Goal: Task Accomplishment & Management: Complete application form

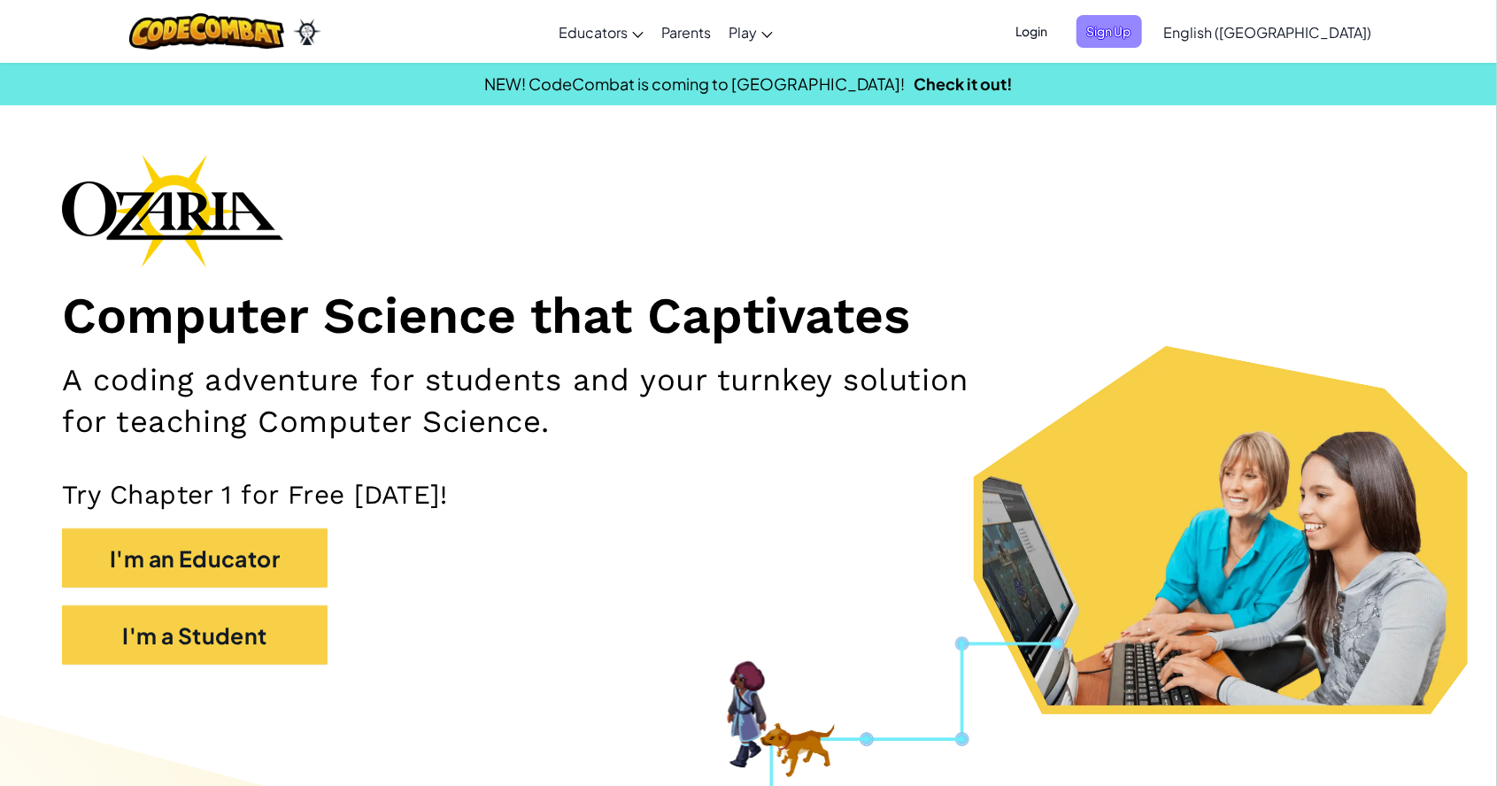
click at [1142, 28] on span "Sign Up" at bounding box center [1110, 31] width 66 height 33
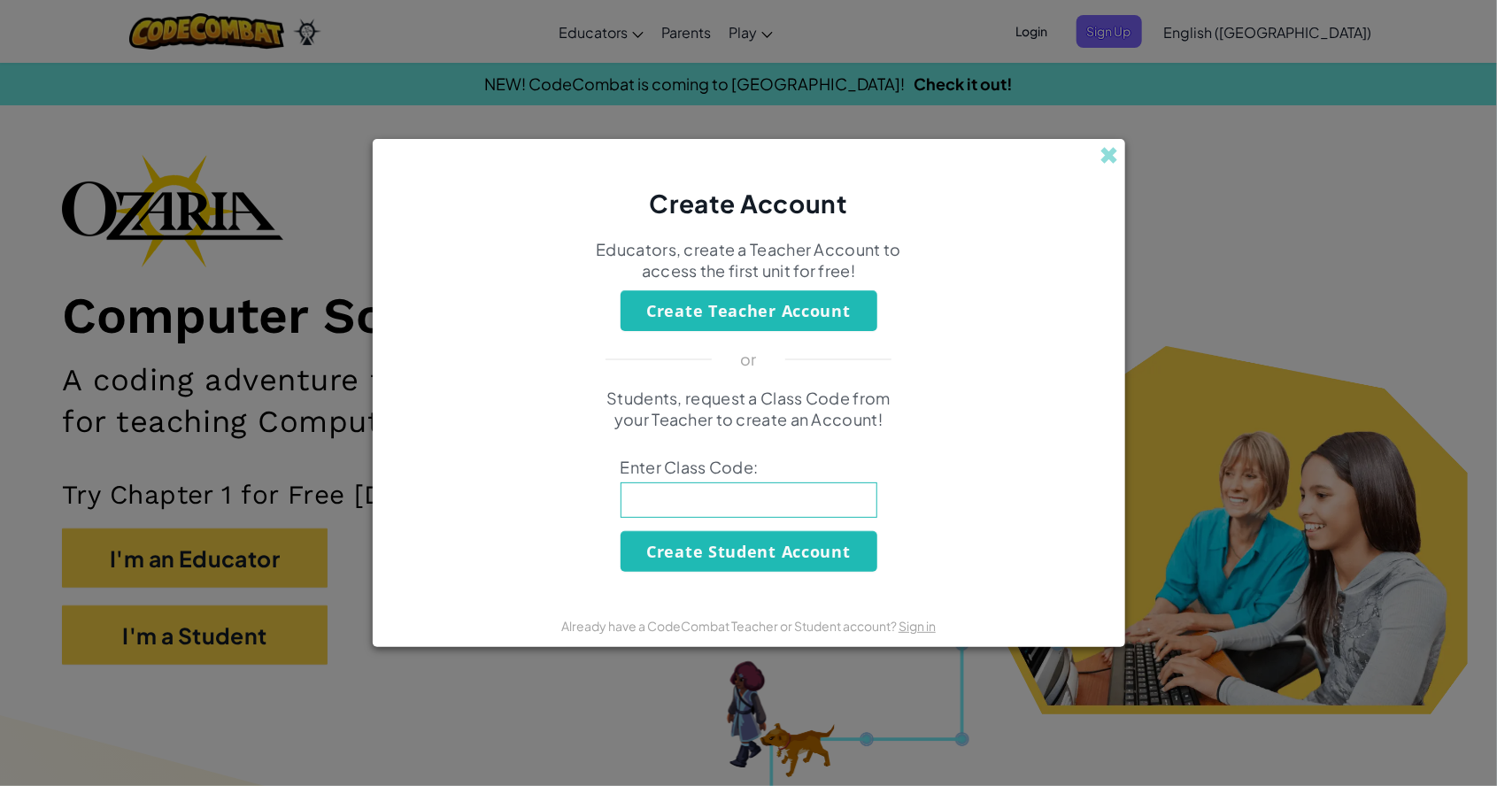
click at [1097, 164] on div "Create Account" at bounding box center [749, 180] width 753 height 82
click at [1109, 139] on div "Create Account" at bounding box center [749, 180] width 753 height 82
click at [1116, 156] on span at bounding box center [1110, 155] width 19 height 19
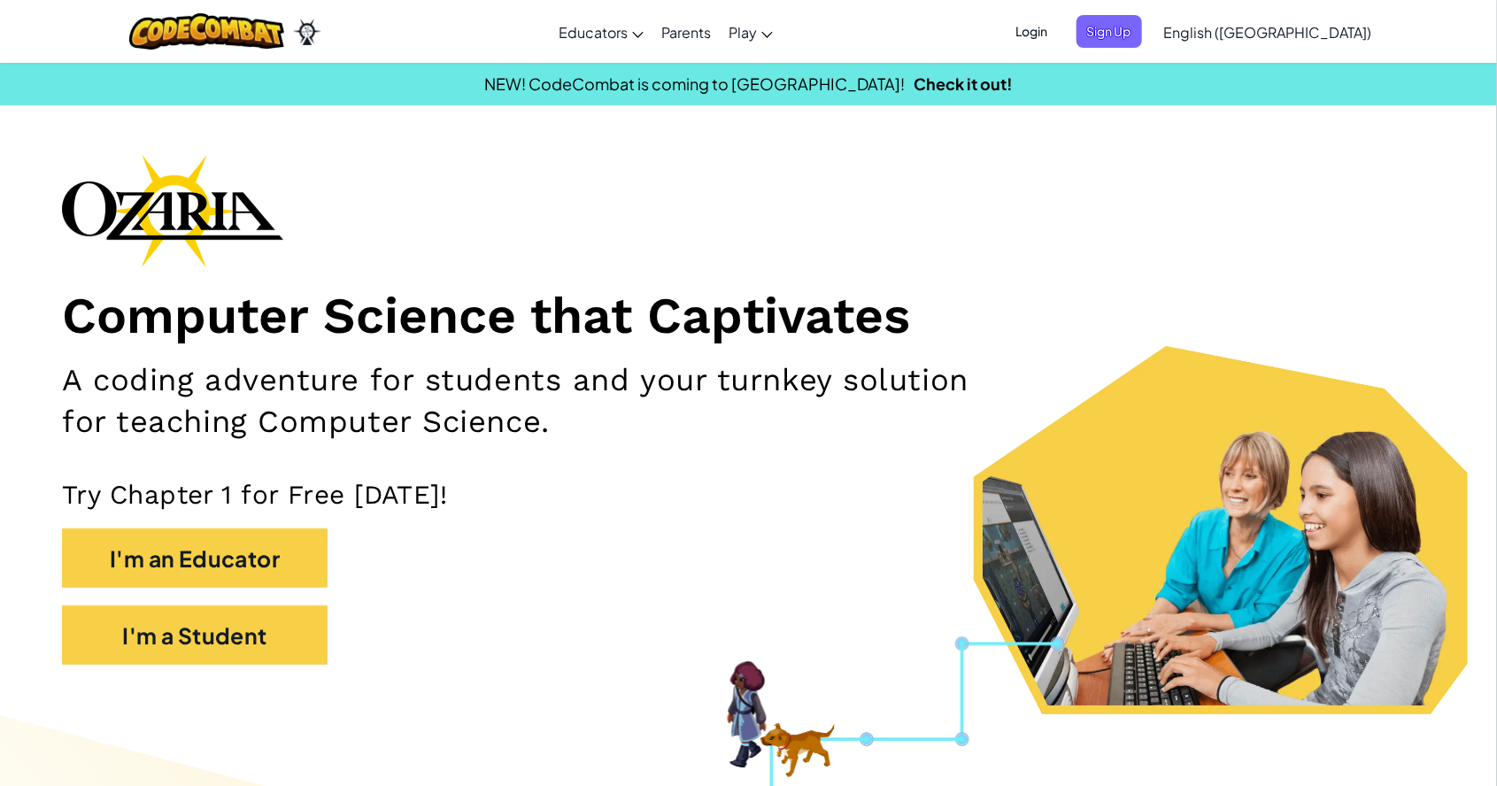
click at [1059, 38] on span "Login" at bounding box center [1032, 31] width 53 height 33
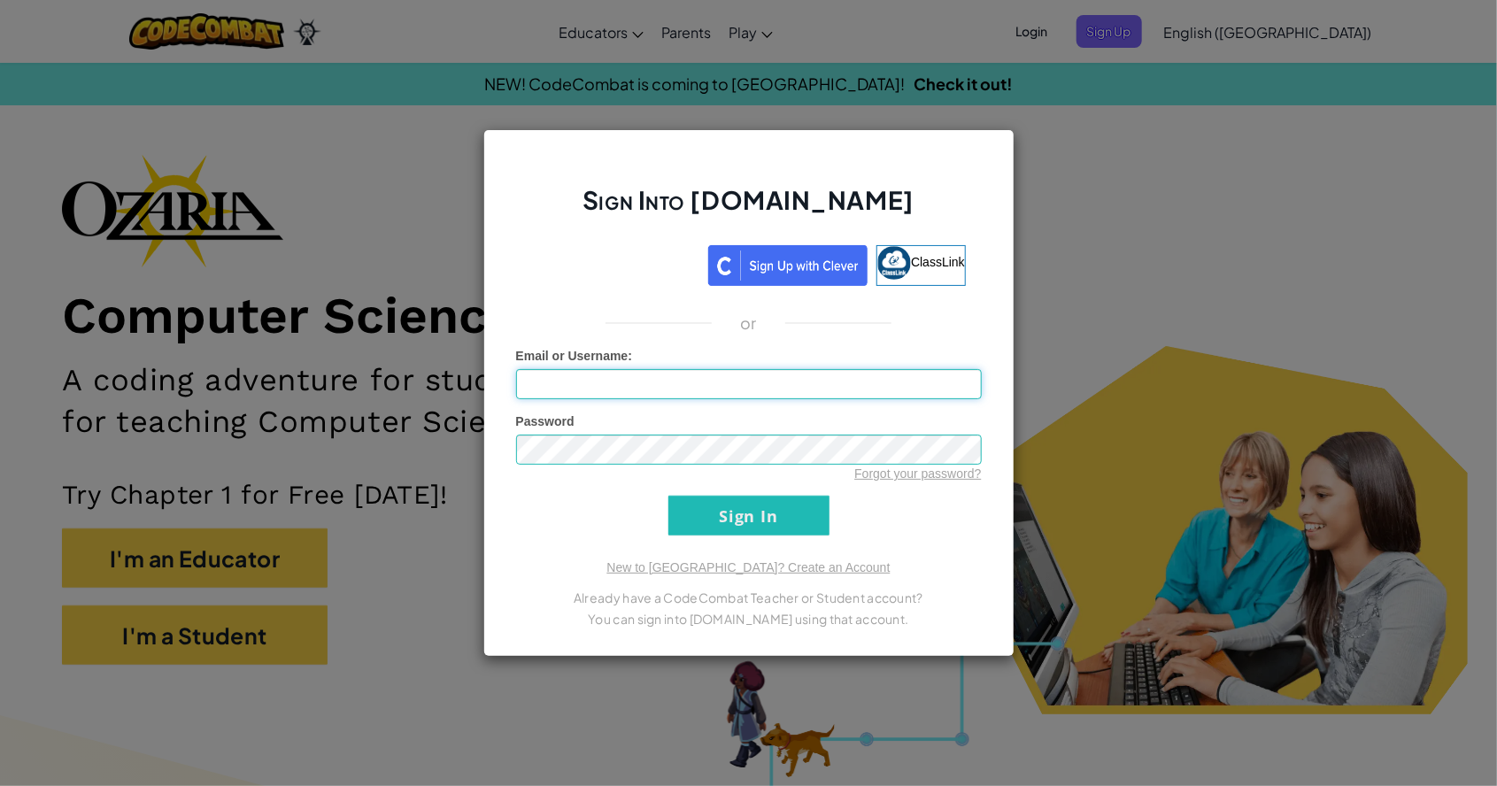
click at [722, 383] on input "Email or Username :" at bounding box center [749, 384] width 466 height 30
click at [740, 521] on input "Sign In" at bounding box center [748, 516] width 161 height 40
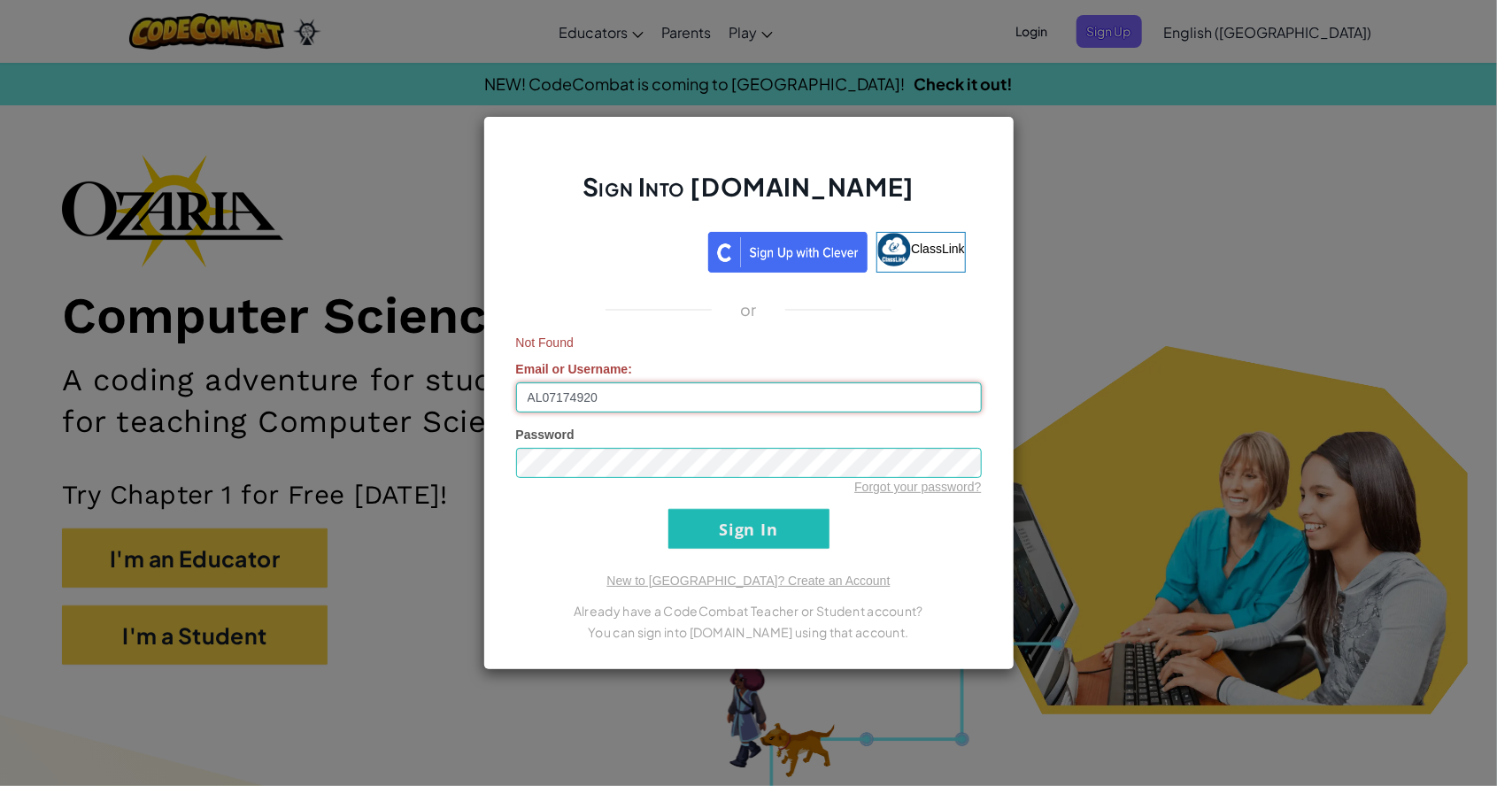
click at [663, 399] on input "AL07174920" at bounding box center [749, 397] width 466 height 30
type input "[EMAIL_ADDRESS][DOMAIN_NAME]"
click at [773, 517] on input "Sign In" at bounding box center [748, 529] width 161 height 40
click at [742, 528] on input "Sign In" at bounding box center [748, 529] width 161 height 40
click at [1057, 430] on div "Sign Into [DOMAIN_NAME] ClassLink or Not Found Email or Username : [EMAIL_ADDRE…" at bounding box center [748, 393] width 1497 height 786
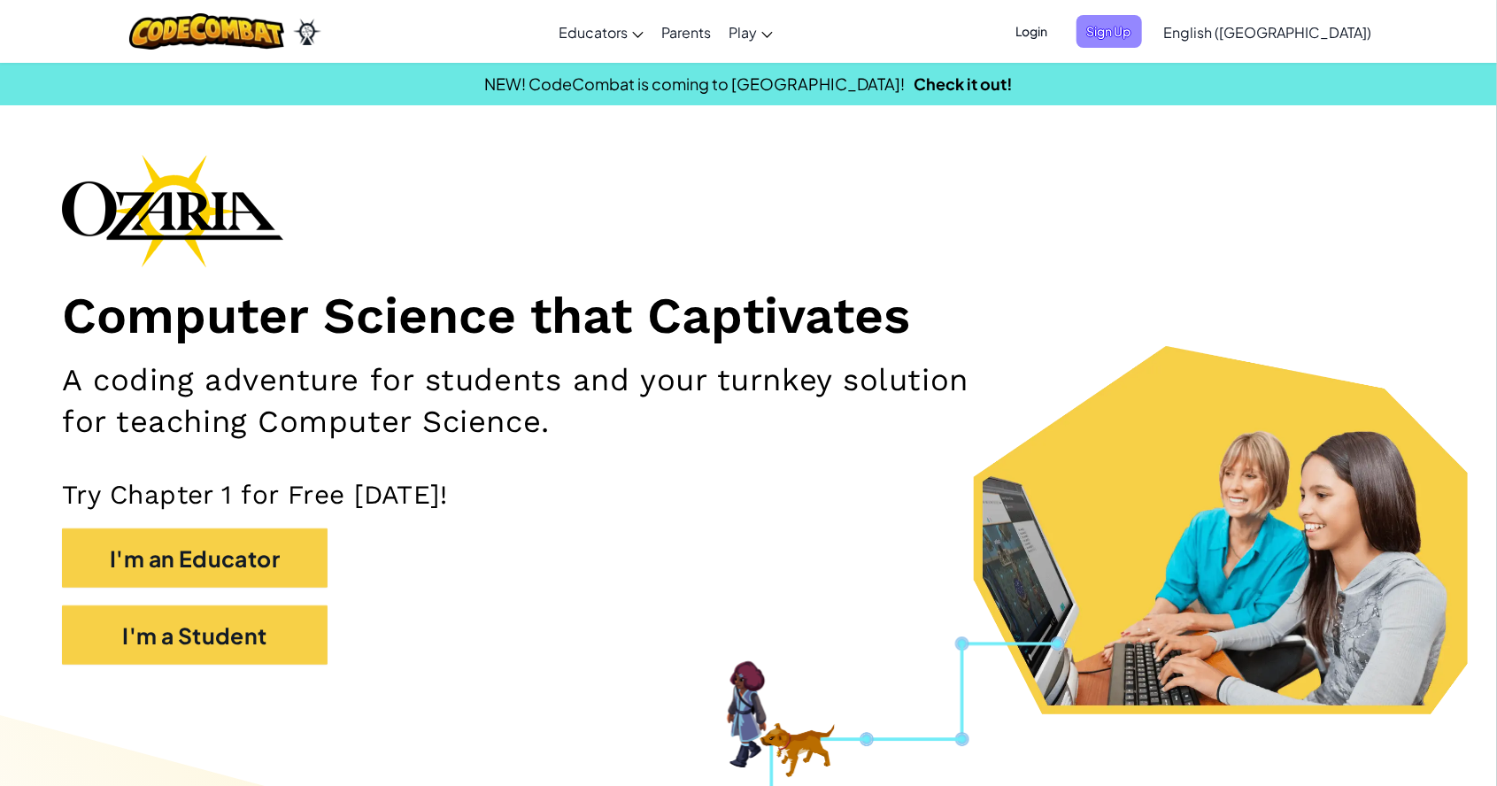
click at [1142, 41] on span "Sign Up" at bounding box center [1110, 31] width 66 height 33
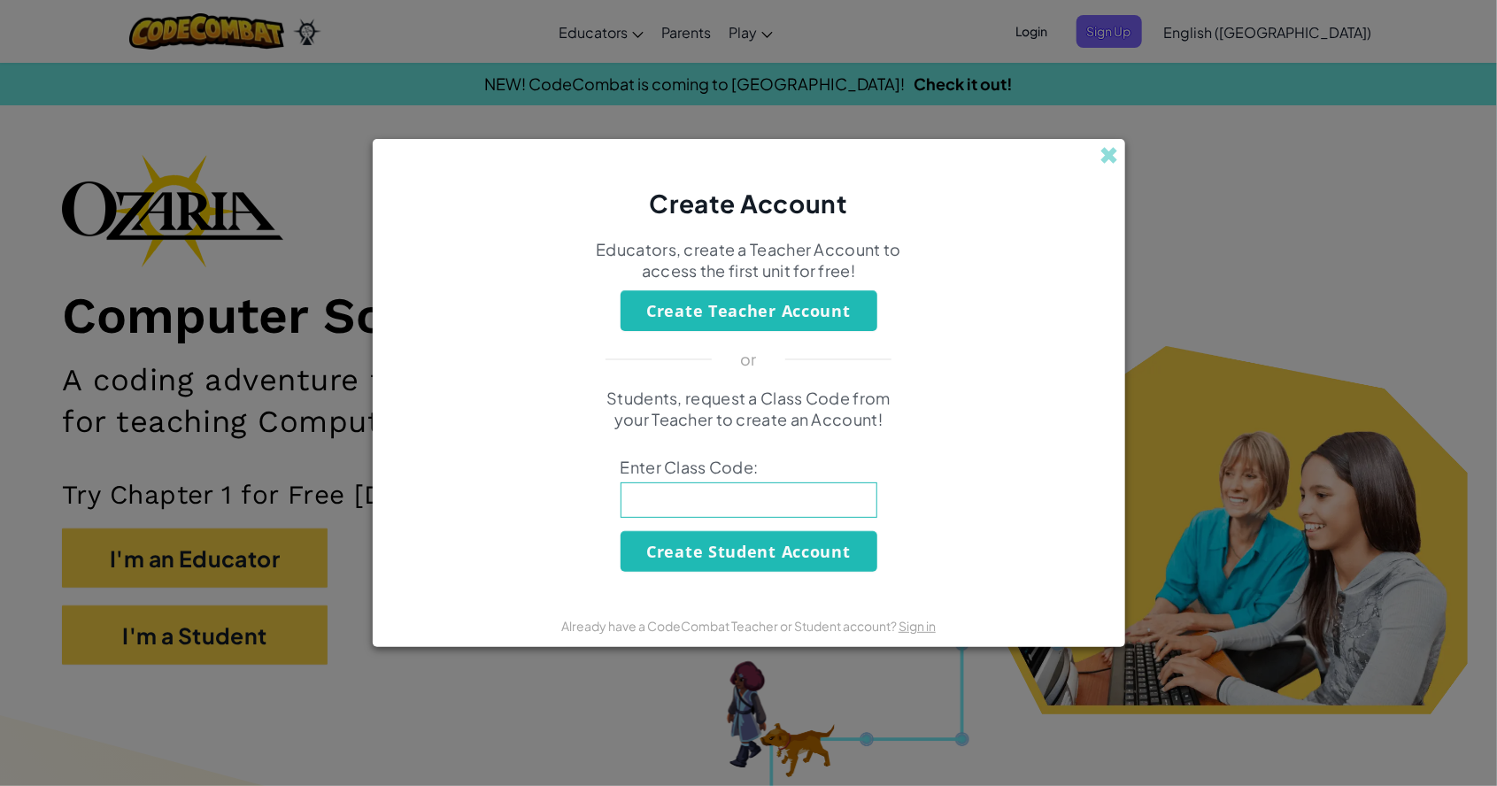
click at [689, 503] on input at bounding box center [749, 500] width 257 height 35
click at [666, 506] on input at bounding box center [749, 500] width 257 height 35
type input "HomeIceGood"
click at [1101, 156] on span at bounding box center [1110, 155] width 19 height 19
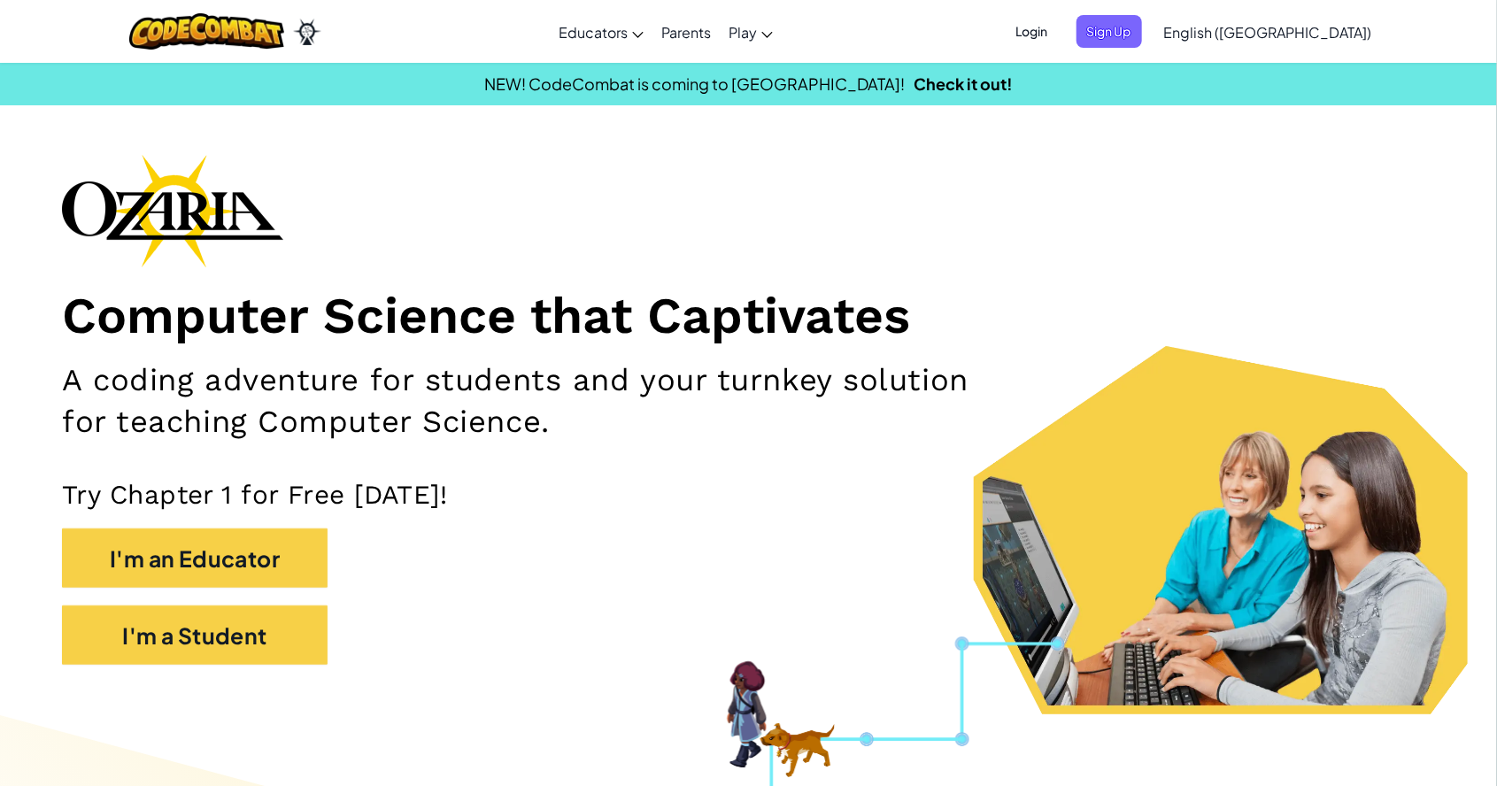
click at [1059, 35] on span "Login" at bounding box center [1032, 31] width 53 height 33
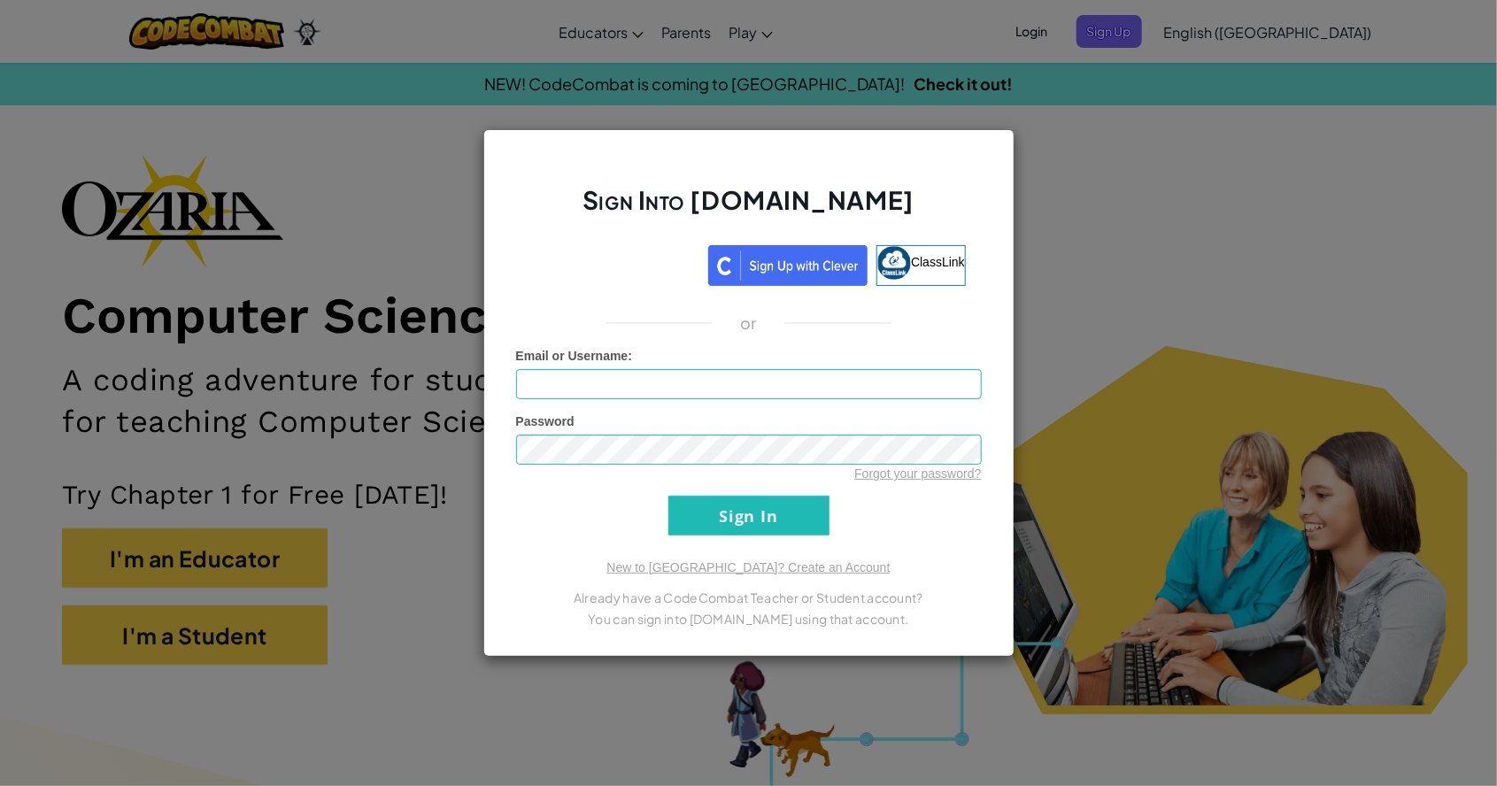
click at [785, 356] on div "Email or Username :" at bounding box center [749, 373] width 466 height 52
click at [756, 387] on input "Email or Username :" at bounding box center [749, 384] width 466 height 30
type input "TECHnugget"
click at [793, 515] on input "Sign In" at bounding box center [748, 516] width 161 height 40
